Goal: Task Accomplishment & Management: Manage account settings

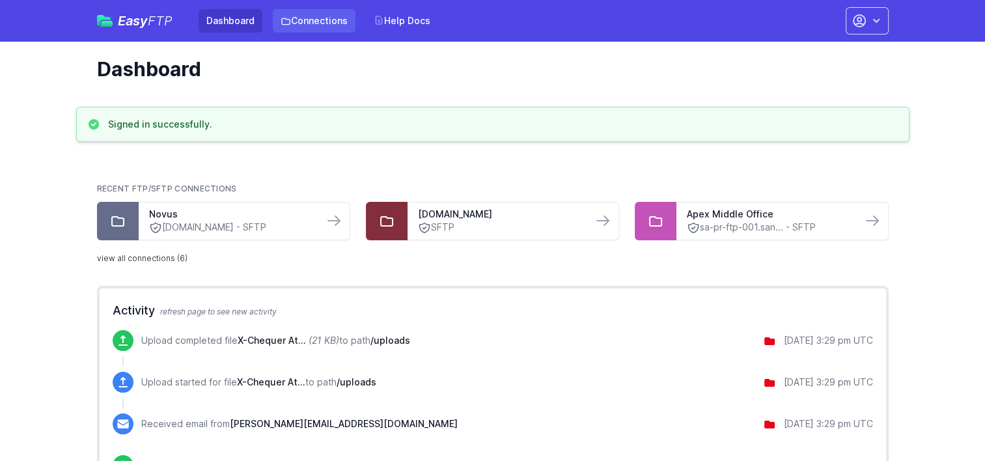
click at [306, 21] on link "Connections" at bounding box center [314, 20] width 83 height 23
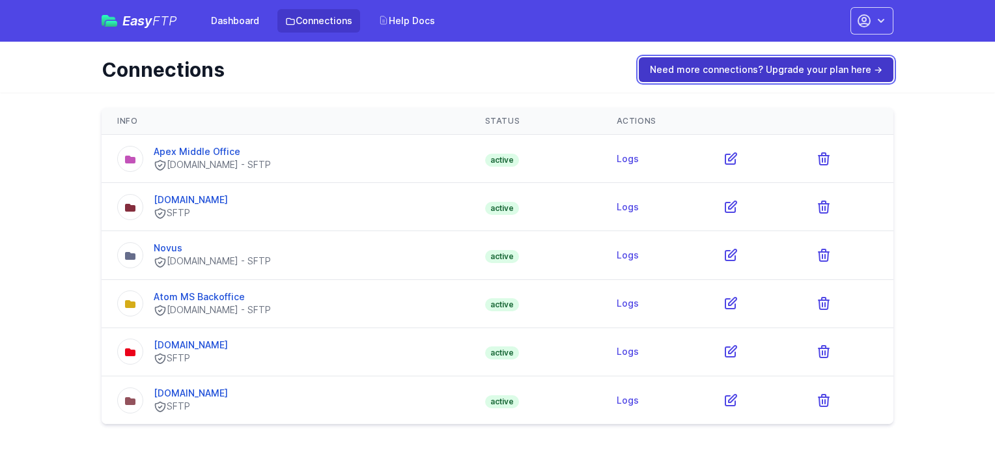
click at [694, 69] on link "Need more connections? Upgrade your plan here →" at bounding box center [766, 69] width 255 height 25
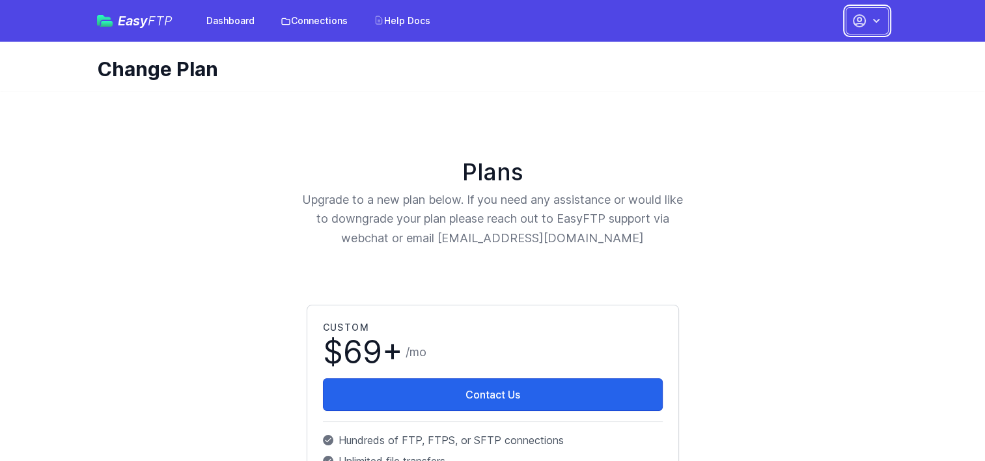
click at [874, 25] on icon "button" at bounding box center [876, 20] width 13 height 13
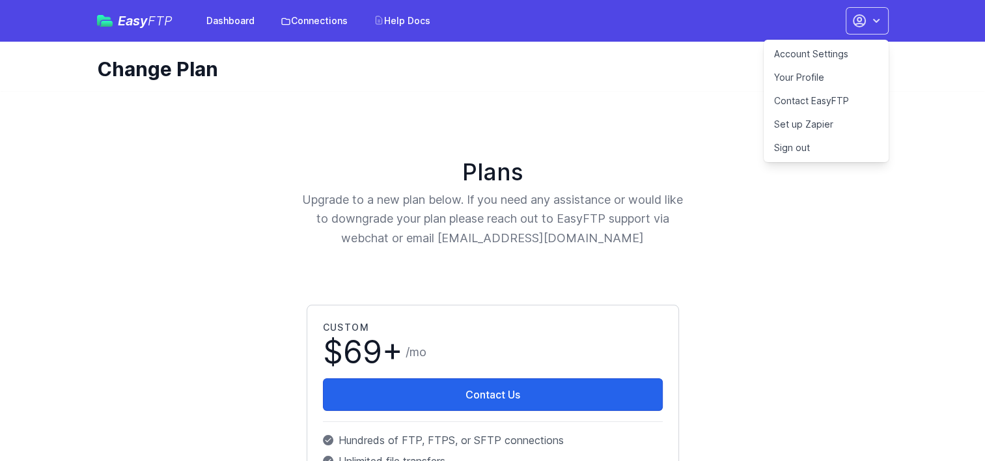
click at [812, 55] on link "Account Settings" at bounding box center [826, 53] width 125 height 23
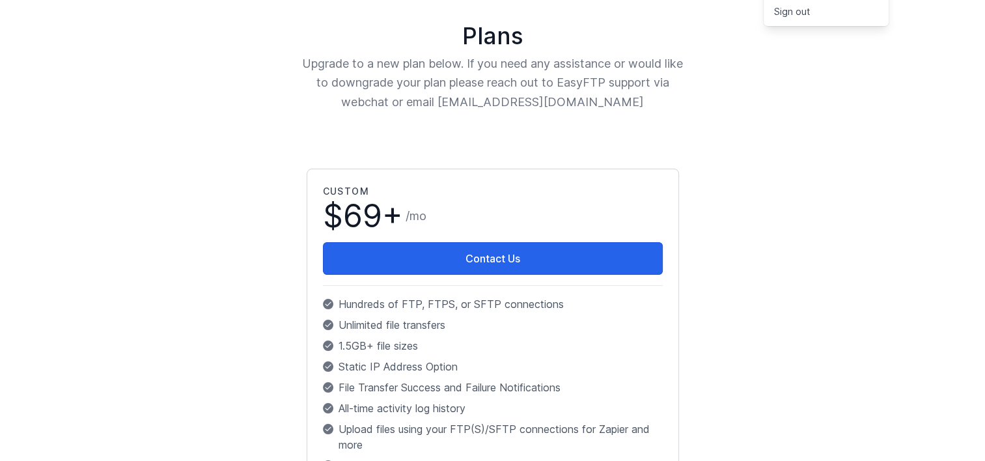
scroll to position [29, 0]
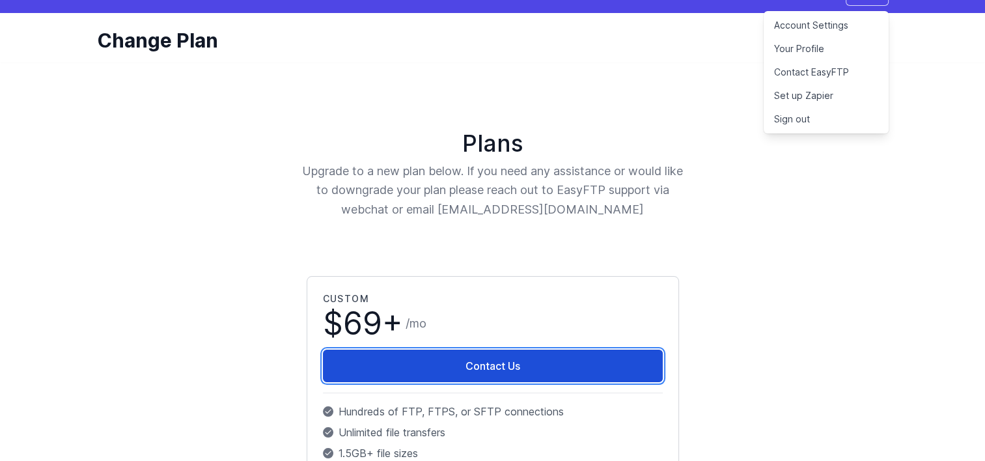
click at [495, 362] on link "Contact Us" at bounding box center [493, 366] width 340 height 33
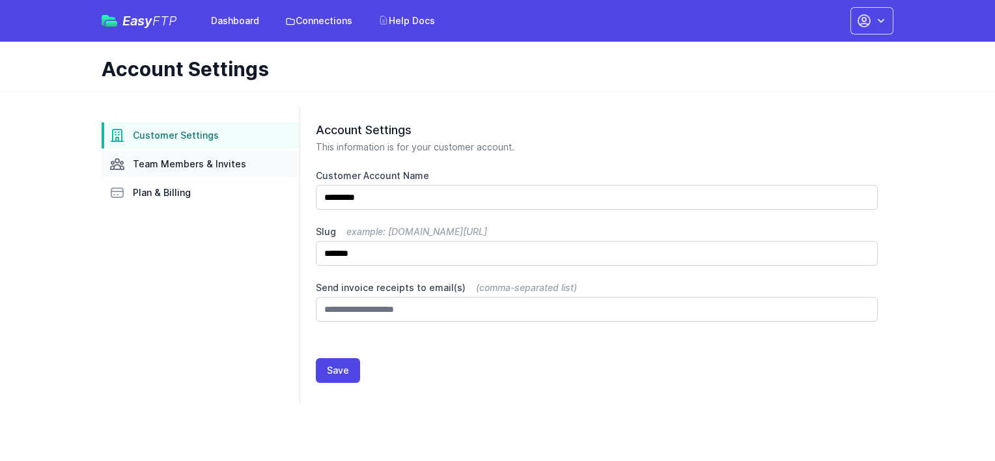
click at [148, 166] on span "Team Members & Invites" at bounding box center [189, 164] width 113 height 13
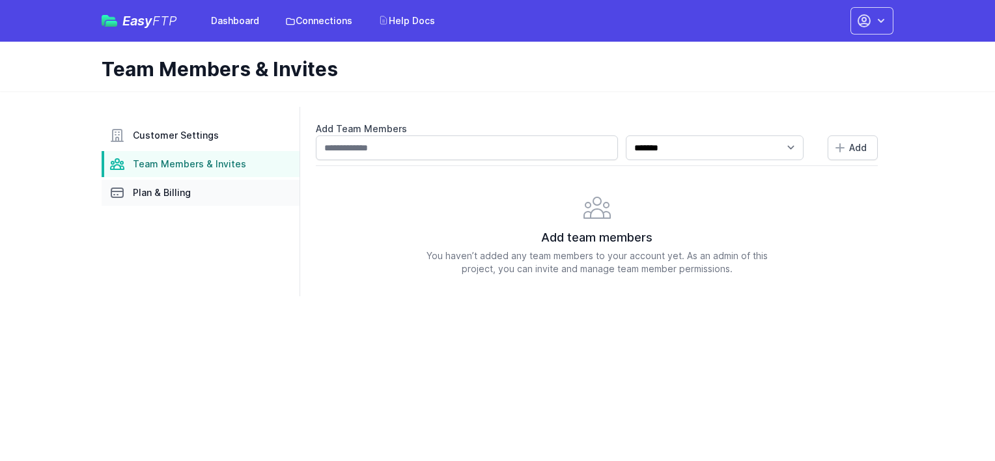
click at [145, 191] on span "Plan & Billing" at bounding box center [162, 192] width 58 height 13
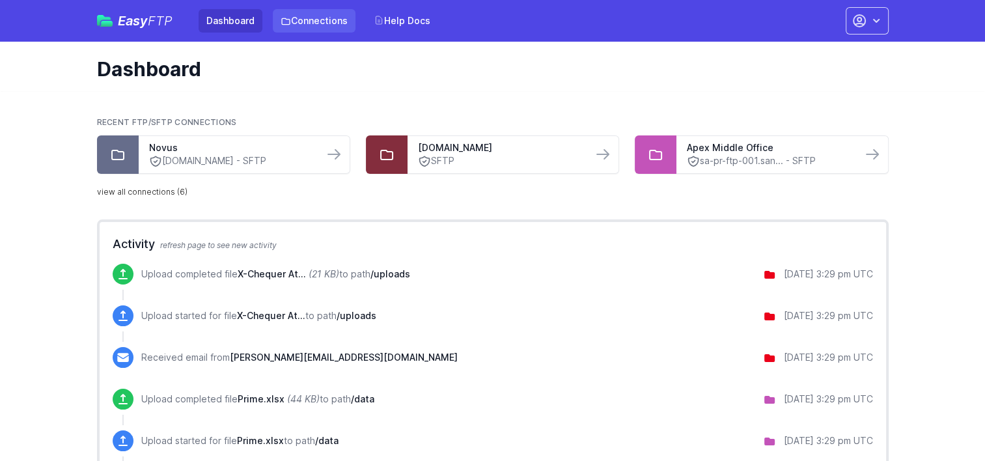
click at [305, 16] on link "Connections" at bounding box center [314, 20] width 83 height 23
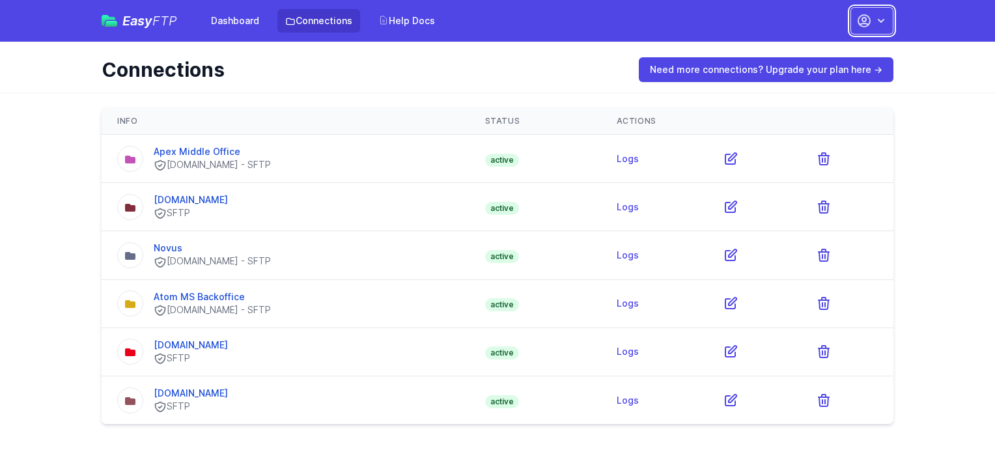
click at [857, 16] on icon "button" at bounding box center [864, 21] width 16 height 16
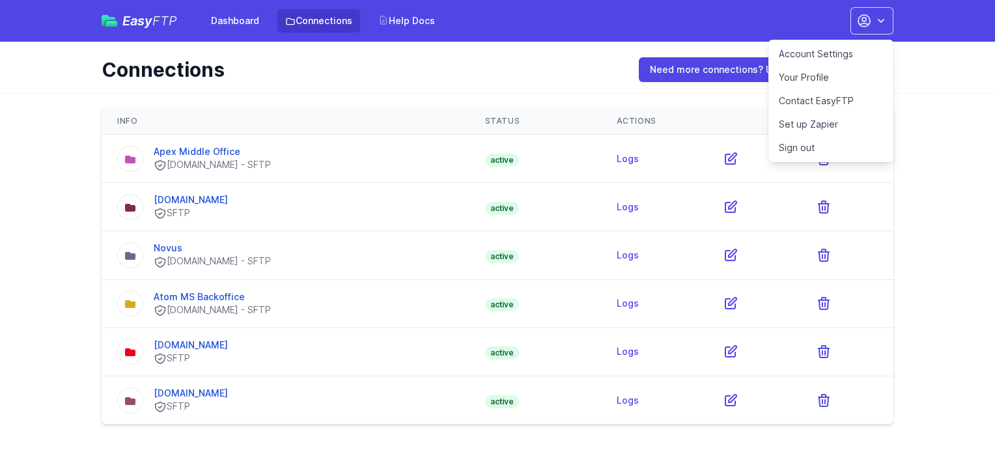
click at [815, 143] on link "Sign out" at bounding box center [830, 147] width 125 height 23
